Goal: Feedback & Contribution: Submit feedback/report problem

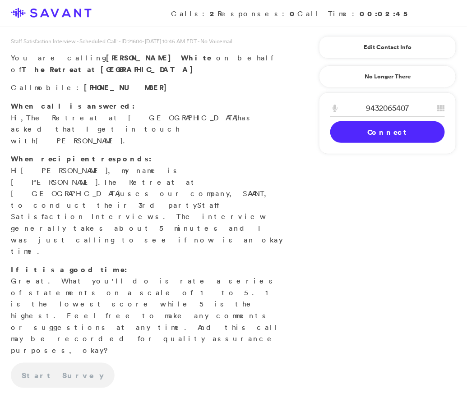
click at [374, 130] on link "Connect" at bounding box center [387, 132] width 115 height 22
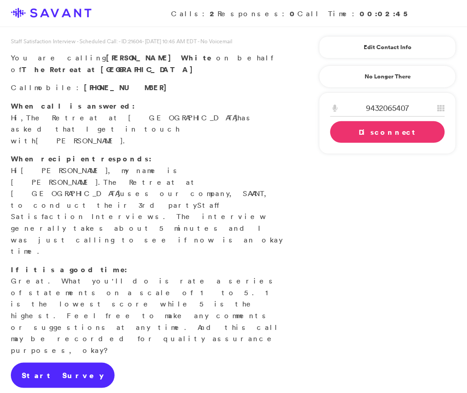
click at [30, 363] on link "Start Survey" at bounding box center [63, 375] width 104 height 25
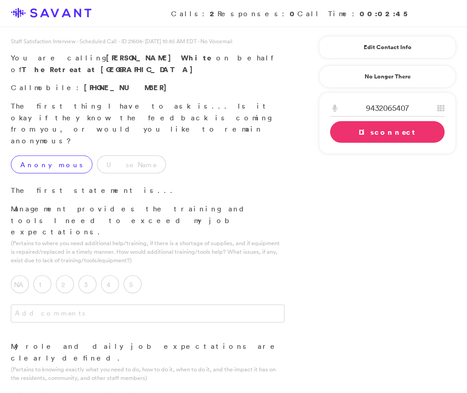
click at [47, 156] on label "Anonymous" at bounding box center [52, 165] width 82 height 18
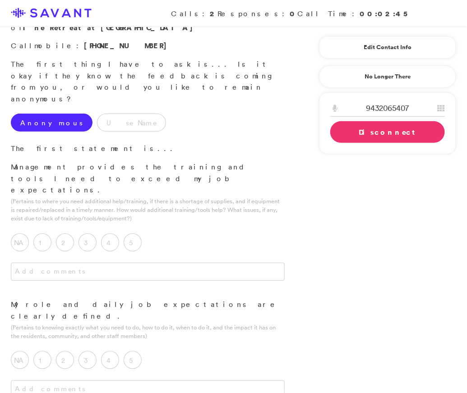
scroll to position [43, 0]
click at [83, 233] on label "3" at bounding box center [88, 242] width 18 height 18
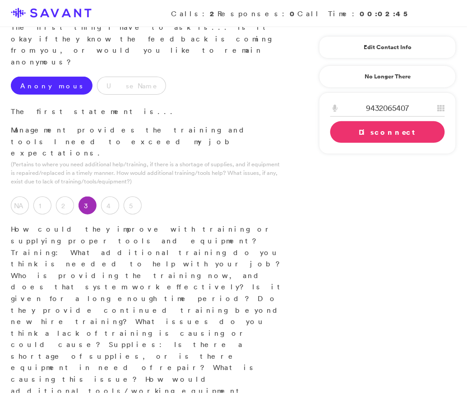
scroll to position [105, 0]
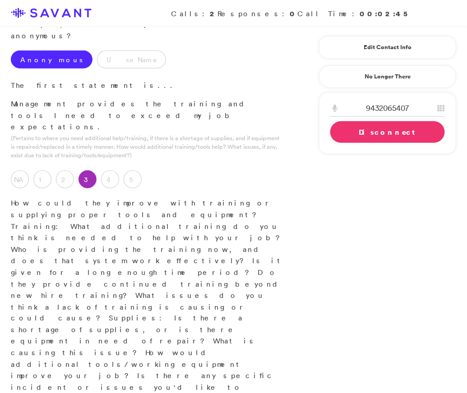
drag, startPoint x: 129, startPoint y: 250, endPoint x: -1, endPoint y: 238, distance: 130.5
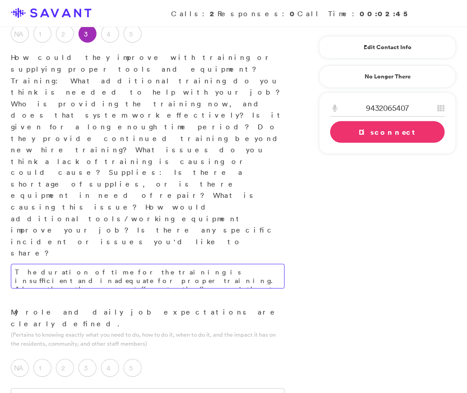
scroll to position [254, 0]
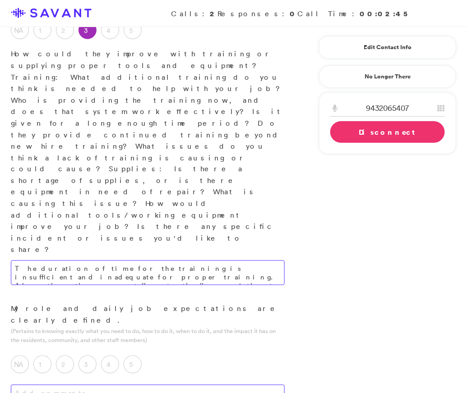
type textarea "The duration of time for the training is insufficient and inadequate for proper…"
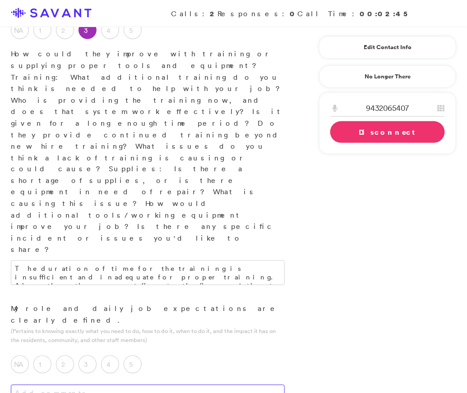
click at [142, 385] on textarea at bounding box center [148, 394] width 274 height 18
type textarea "I am first shift, which"
drag, startPoint x: 133, startPoint y: 211, endPoint x: 36, endPoint y: 197, distance: 97.5
click at [36, 304] on div "My role and daily job expectations are clearly defined. (Pertains to knowing ex…" at bounding box center [148, 363] width 296 height 118
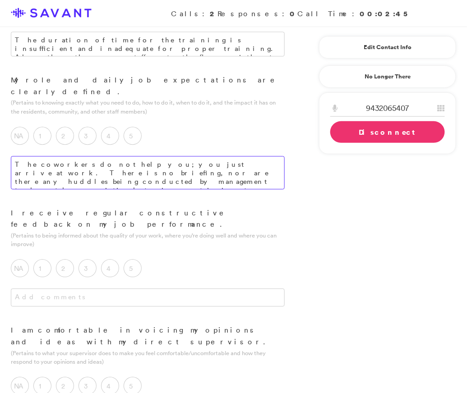
scroll to position [521, 0]
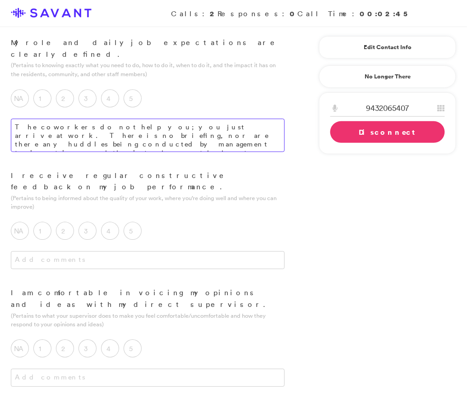
type textarea "The coworkers do not help you; you just arrive at work. There is no briefing, n…"
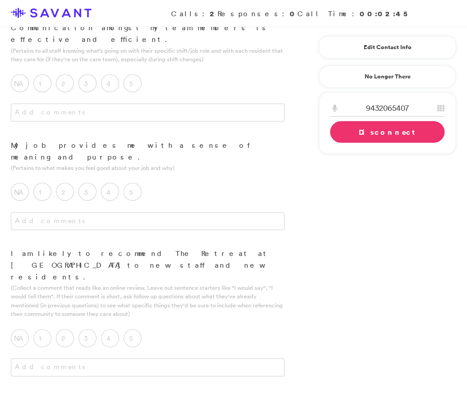
scroll to position [1116, 0]
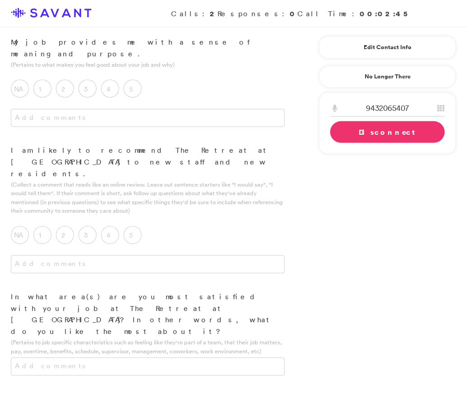
type textarea "T"
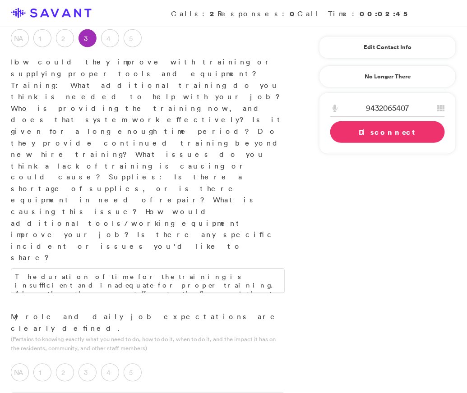
scroll to position [247, 0]
type textarea "There are certain residents who are significantly combative, and due to their m…"
click at [115, 364] on label "4" at bounding box center [110, 373] width 18 height 18
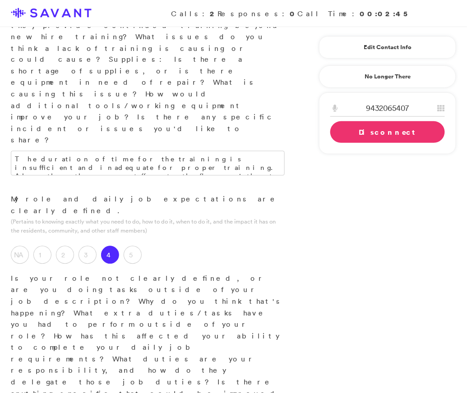
scroll to position [369, 0]
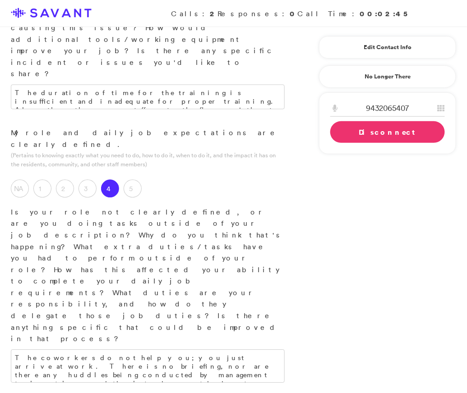
scroll to position [432, 0]
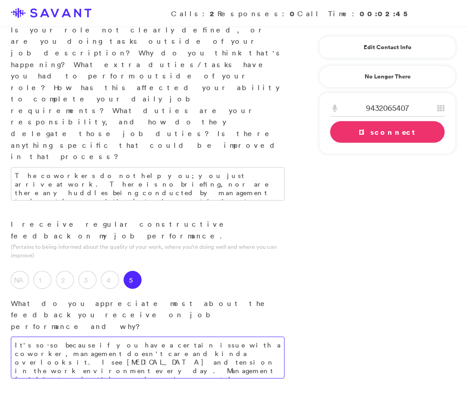
scroll to position [614, 0]
type textarea "It's so-so because if you have a certain issue with a coworker, management does…"
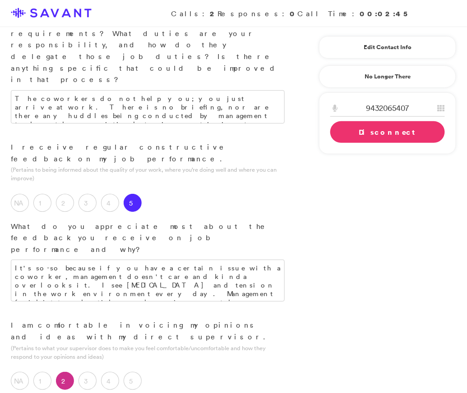
scroll to position [683, 0]
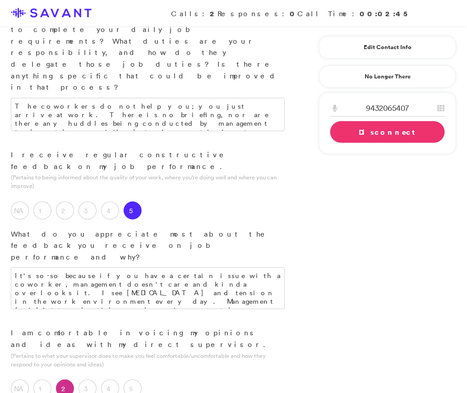
type textarea "When I had an issue with a coworker, I was advised to write down the informatio…"
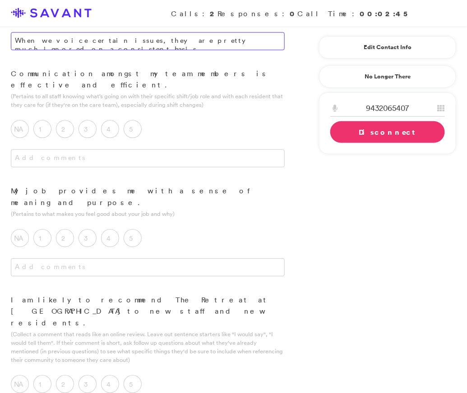
scroll to position [1333, 0]
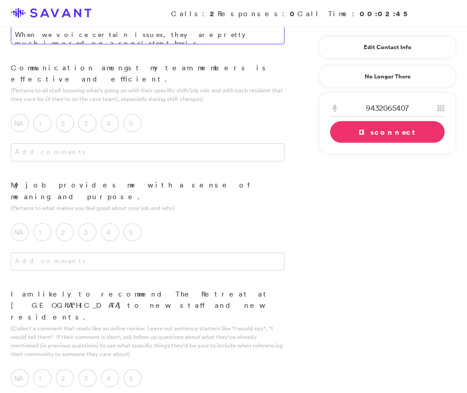
type textarea "When we voice certain issues, they are pretty much ignored on a consistent basi…"
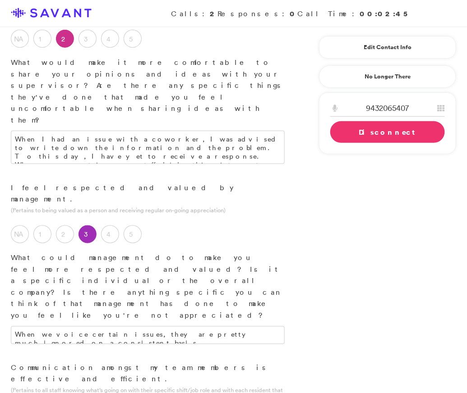
scroll to position [878, 0]
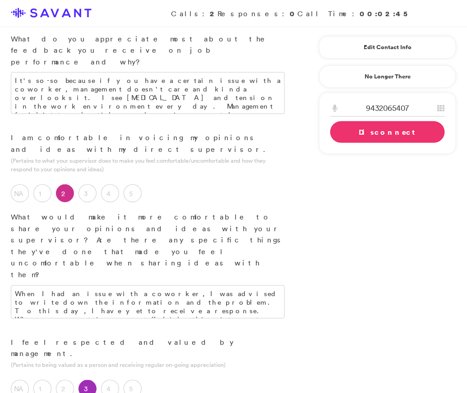
type textarea "There are certain residents who are significantly combative, and due to their m…"
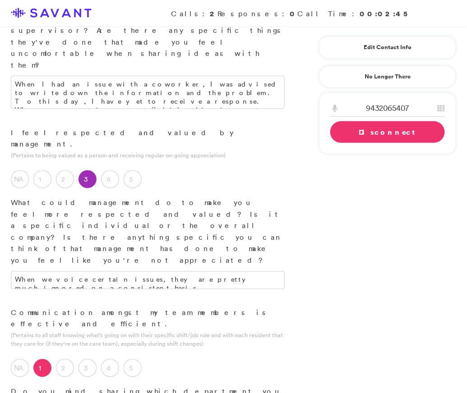
scroll to position [1088, 0]
type textarea "Communication is nonexistent. In every department, I notice that there is no co…"
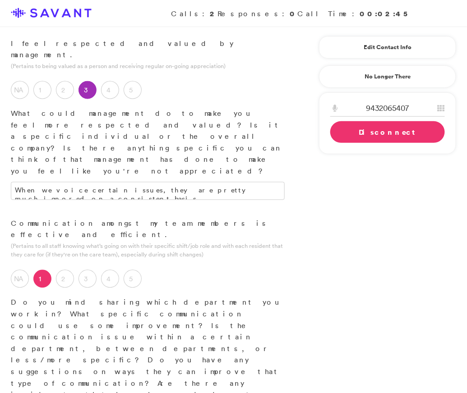
scroll to position [1193, 0]
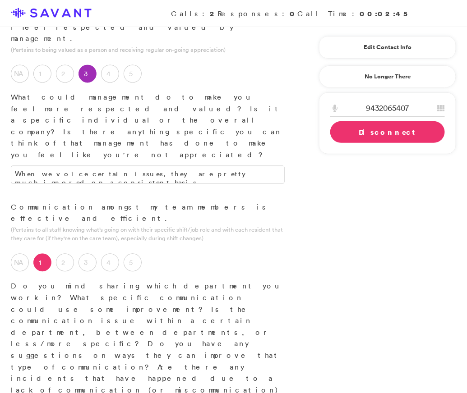
type textarea "There is pent-up frustration because I have voiced my concerns on several occas…"
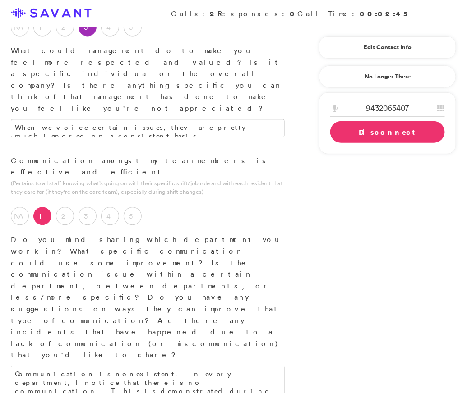
scroll to position [1242, 0]
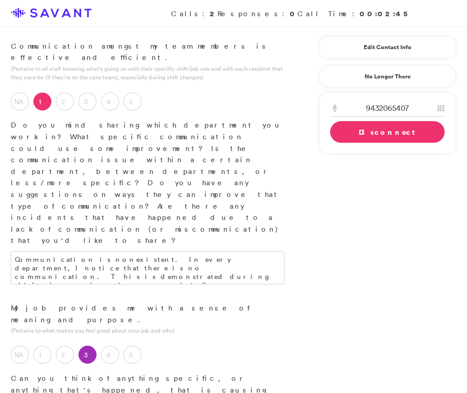
scroll to position [1357, 0]
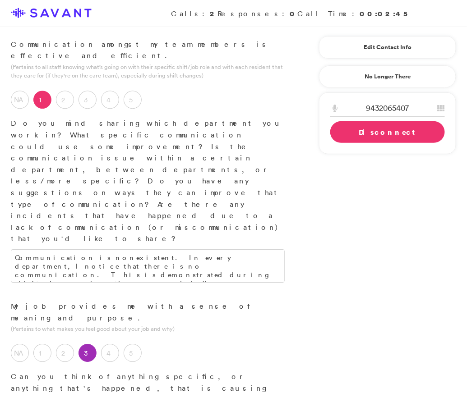
type textarea "The environment is definitely not positive when it comes to the coworkers. Mana…"
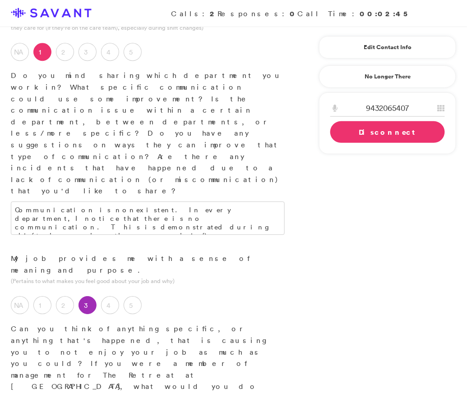
scroll to position [1407, 0]
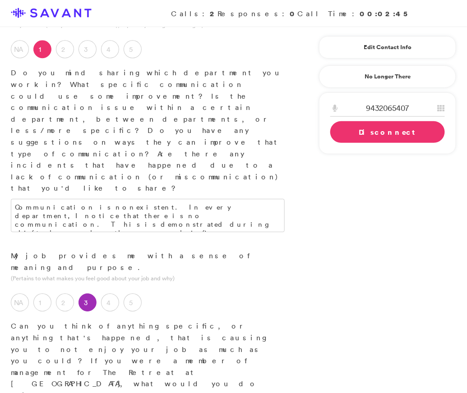
type textarea "Third shift."
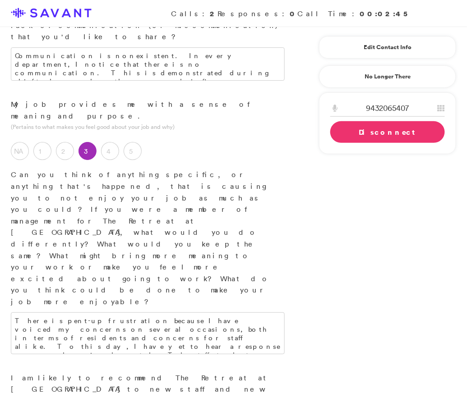
scroll to position [1559, 0]
type textarea "There are certain residents who are significantly combative, and due to their m…"
click at [365, 131] on link "Disconnect" at bounding box center [387, 132] width 115 height 22
